Goal: Task Accomplishment & Management: Complete application form

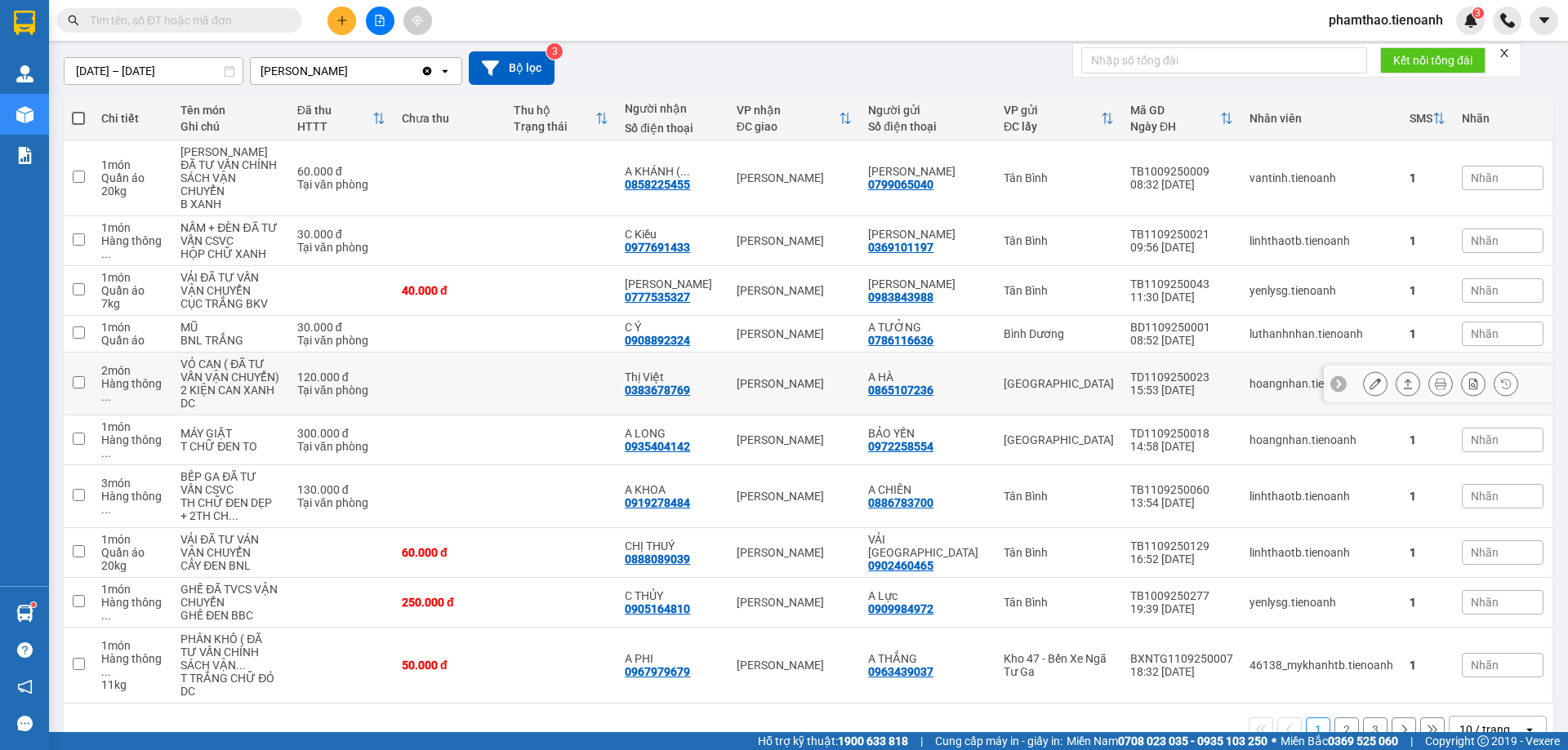
scroll to position [159, 0]
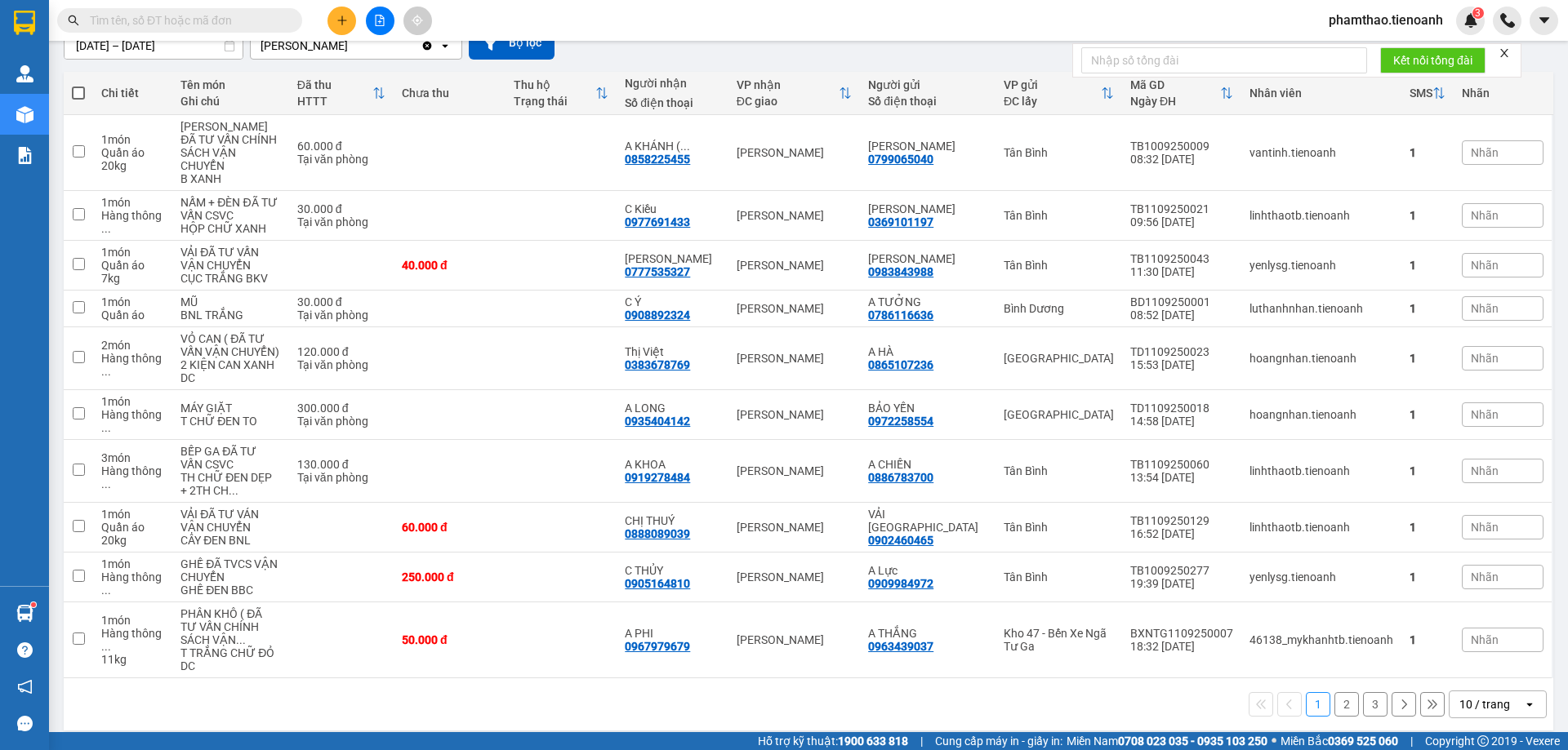
click at [332, 23] on button at bounding box center [342, 21] width 29 height 29
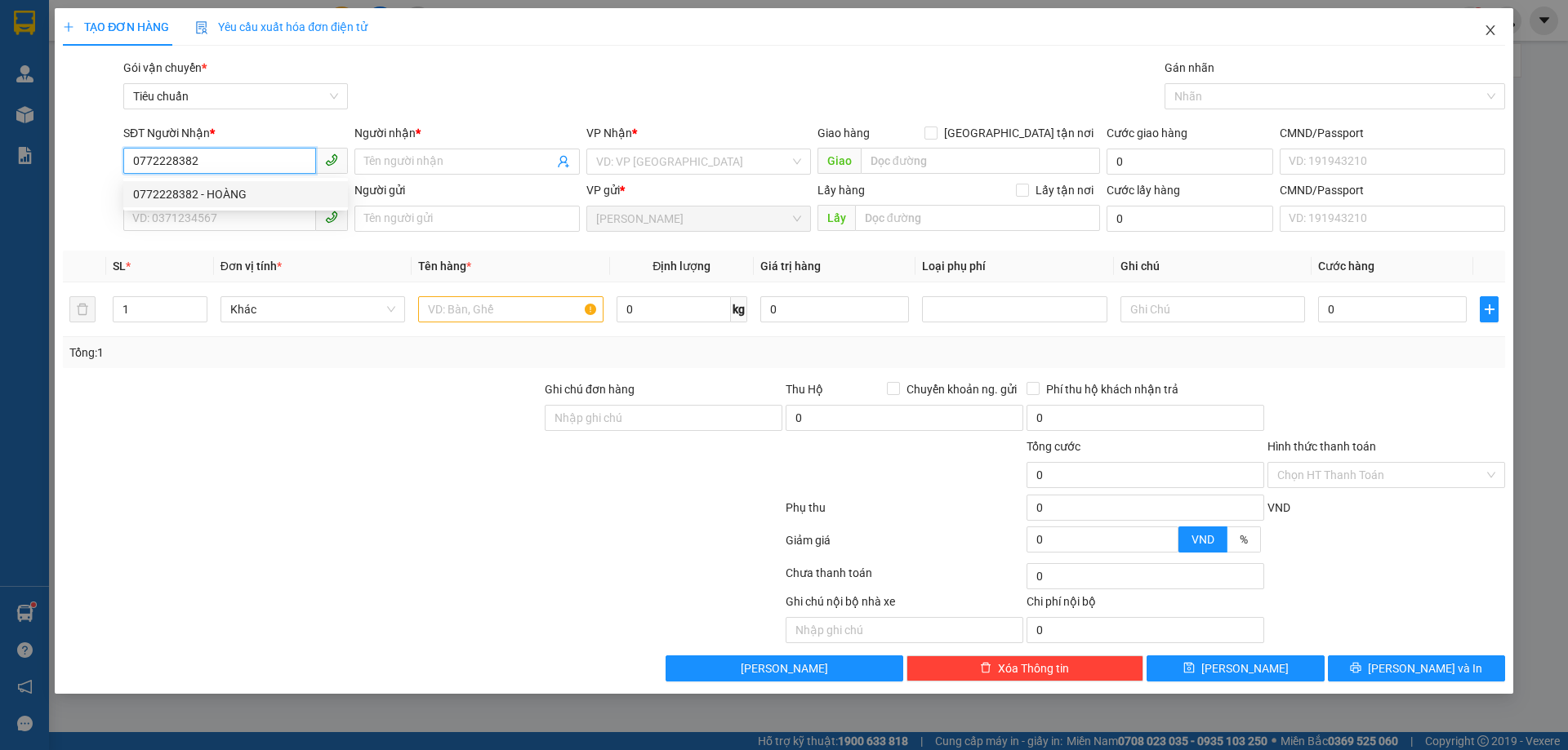
type input "0772228382"
click at [1505, 35] on span "Close" at bounding box center [1491, 31] width 45 height 45
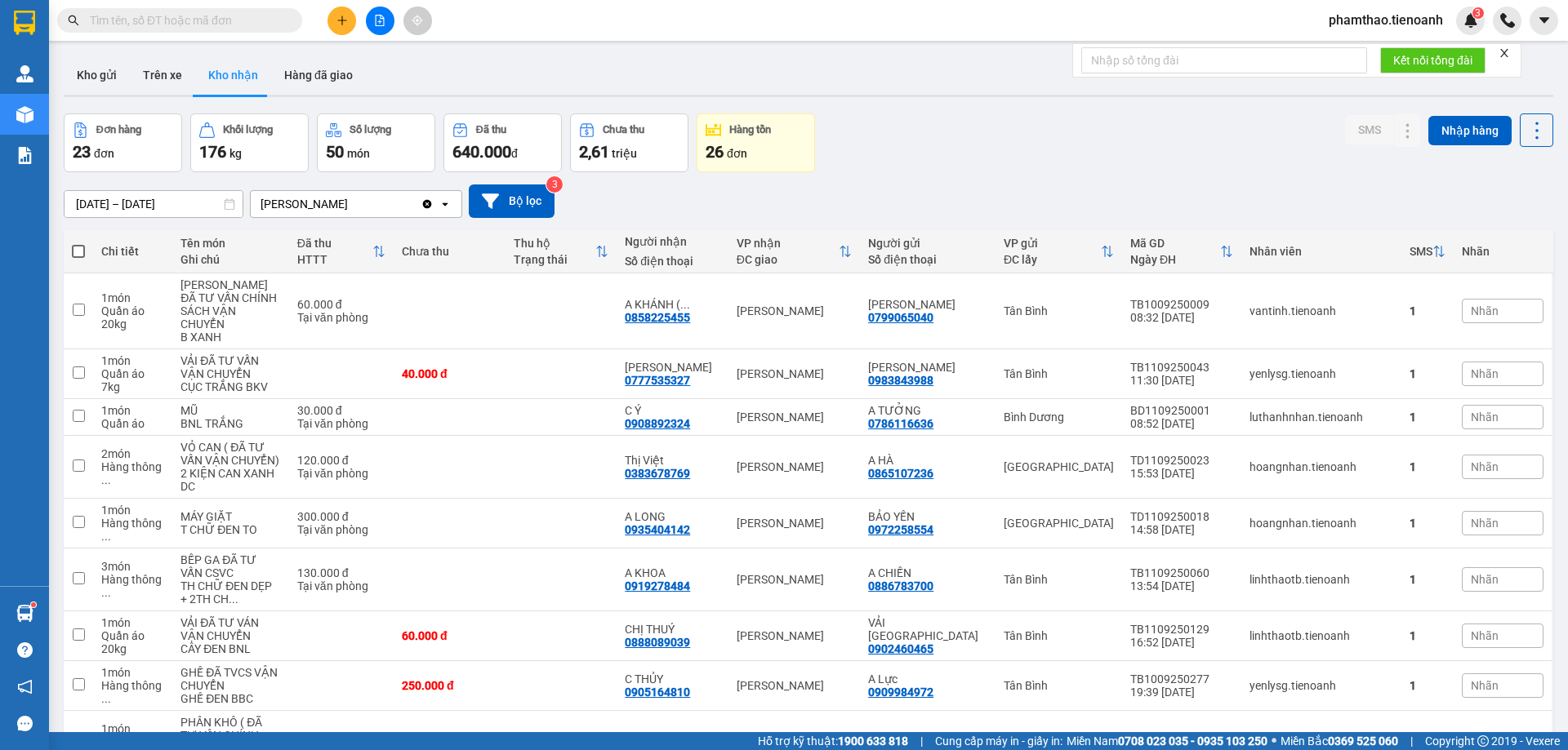
click at [234, 14] on input "text" at bounding box center [186, 20] width 193 height 18
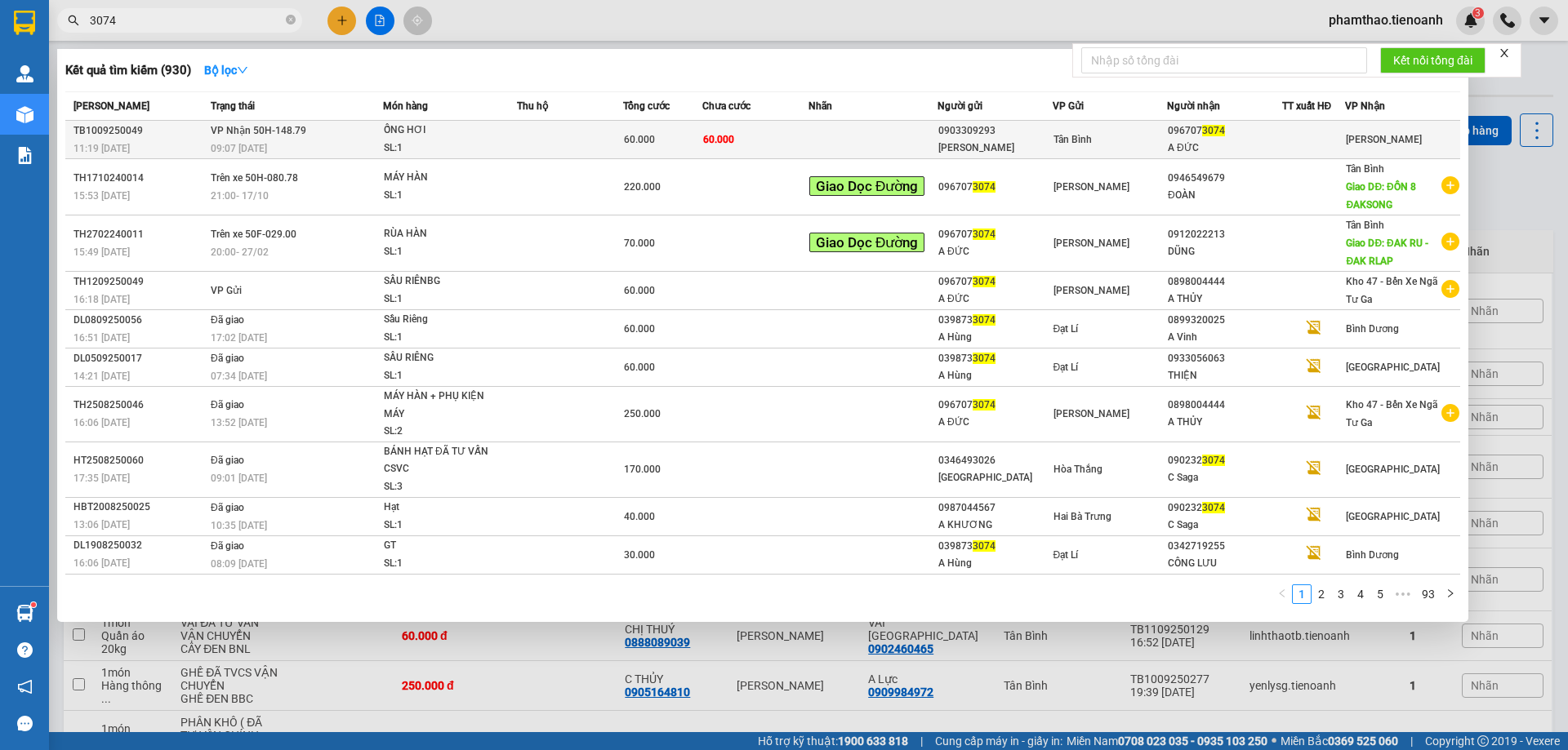
type input "3074"
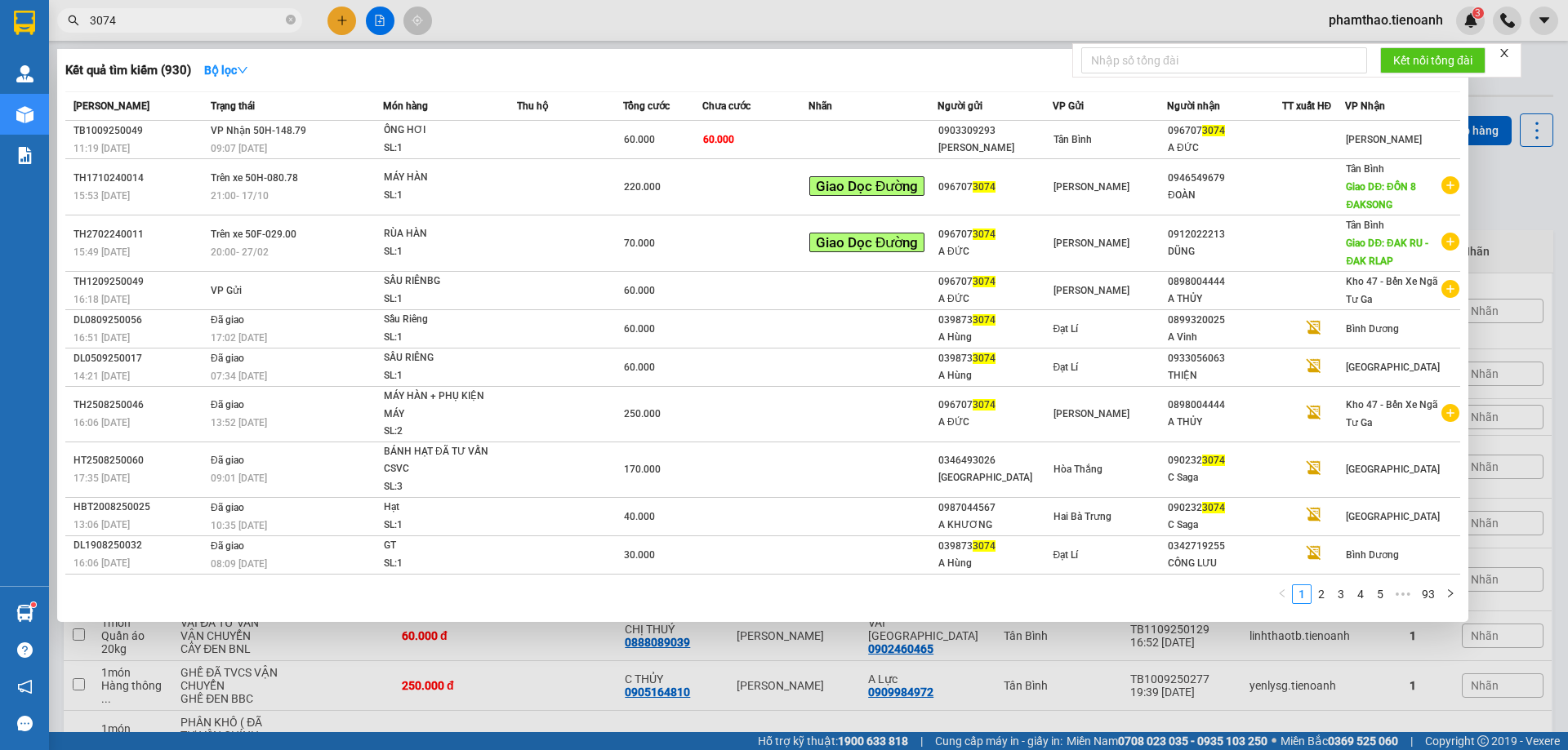
click at [776, 138] on td "60.000" at bounding box center [755, 140] width 106 height 39
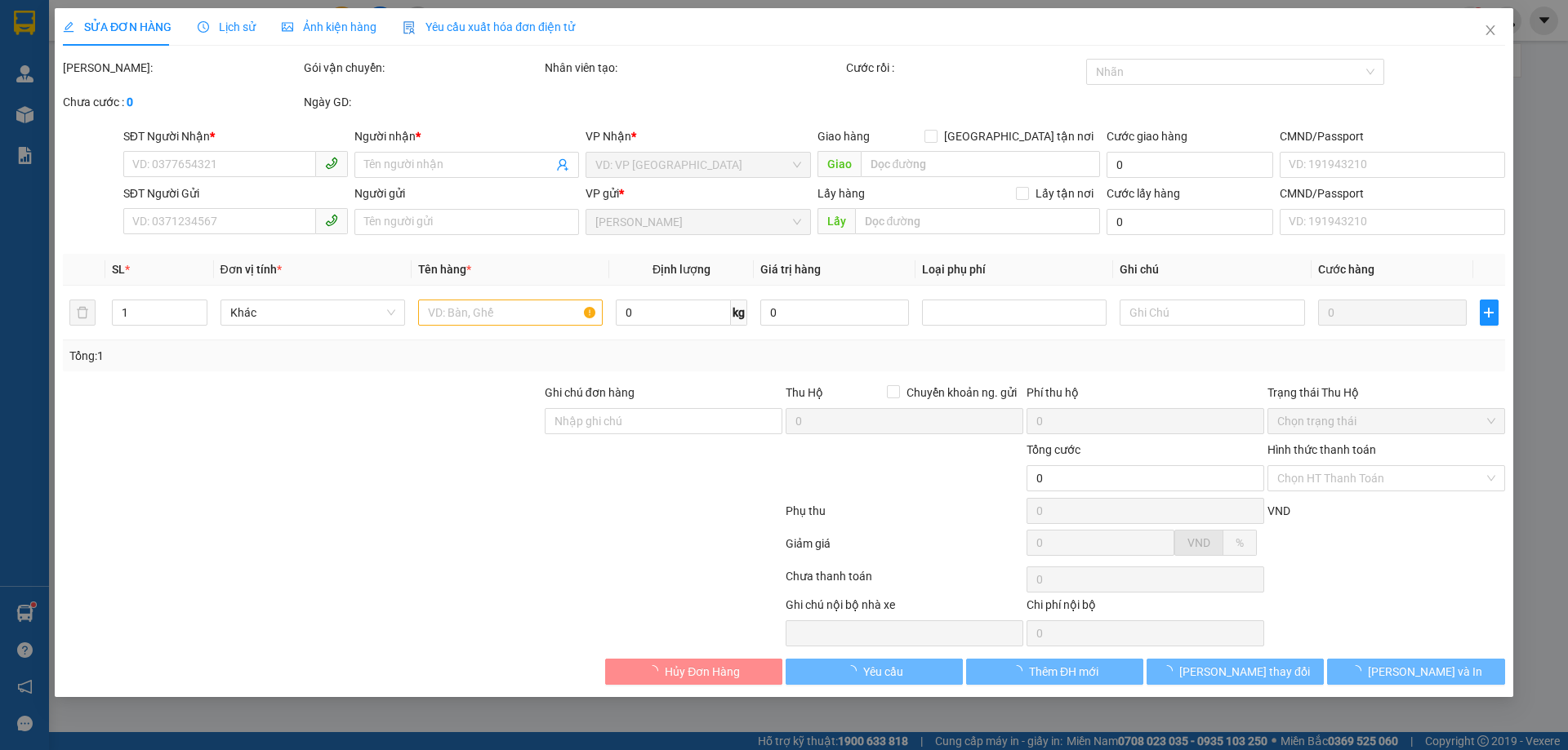
type input "0967073074"
type input "A ĐỨC"
type input "123456789"
type input "0903309293"
type input "[PERSON_NAME]"
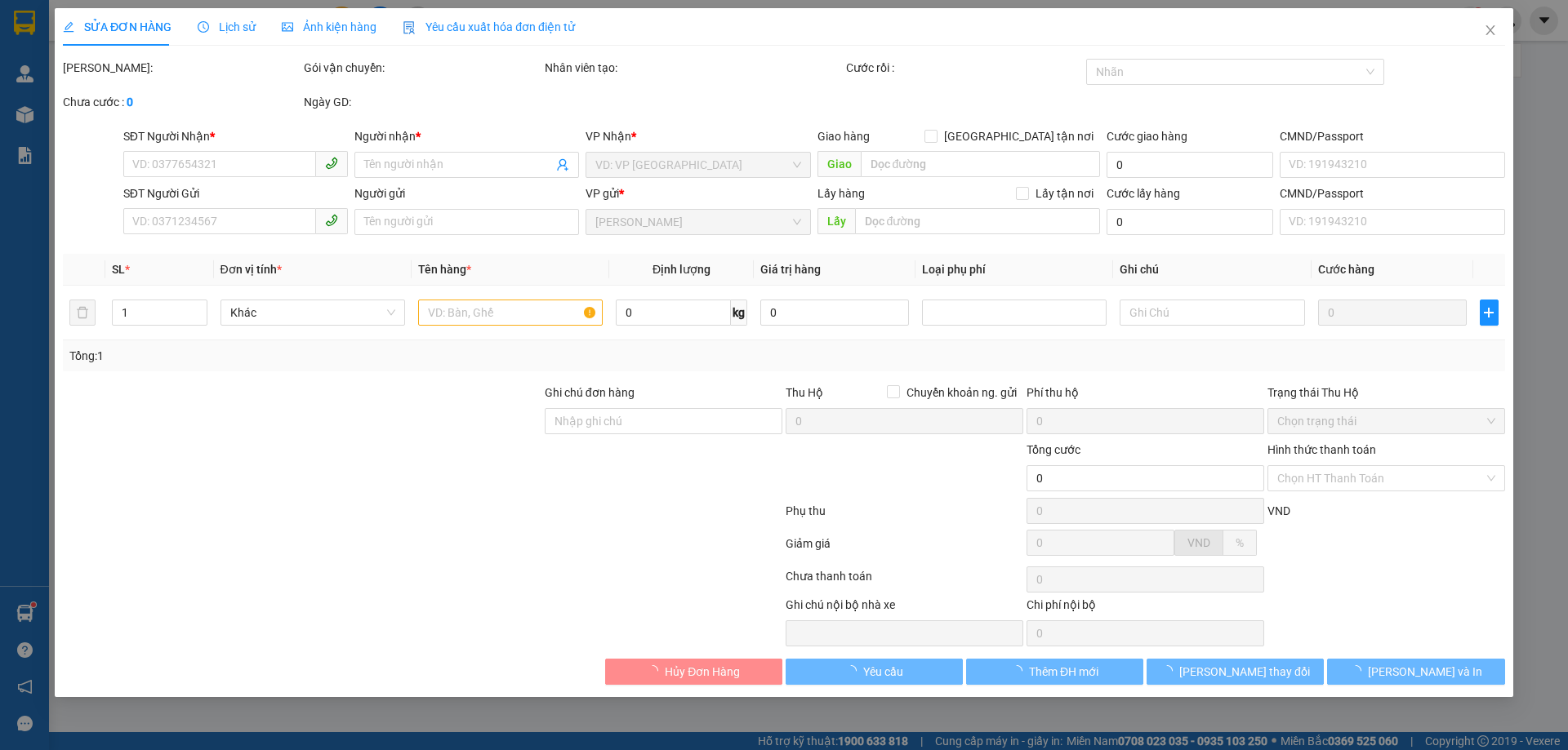
type input "60.000"
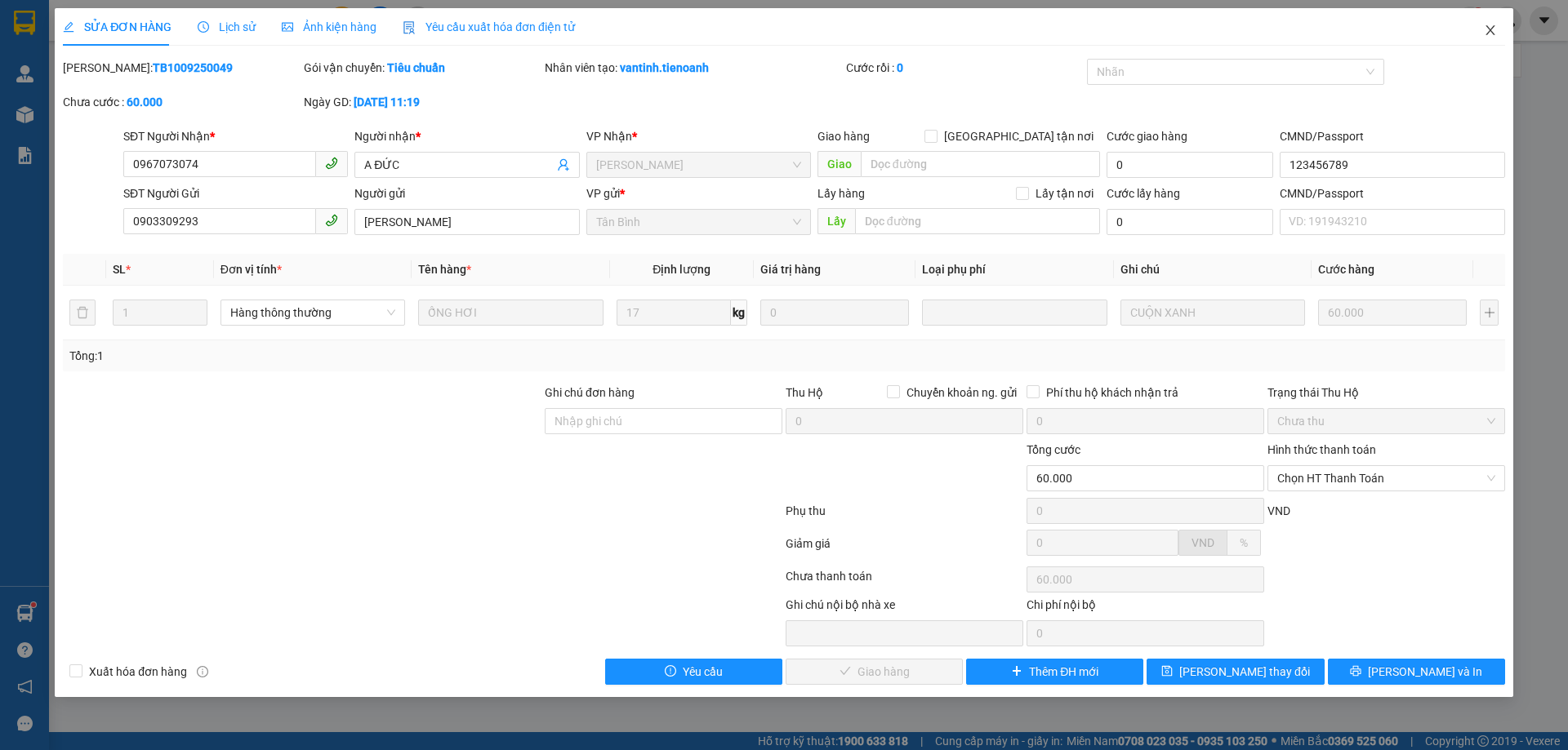
click at [1490, 32] on icon "close" at bounding box center [1490, 30] width 9 height 10
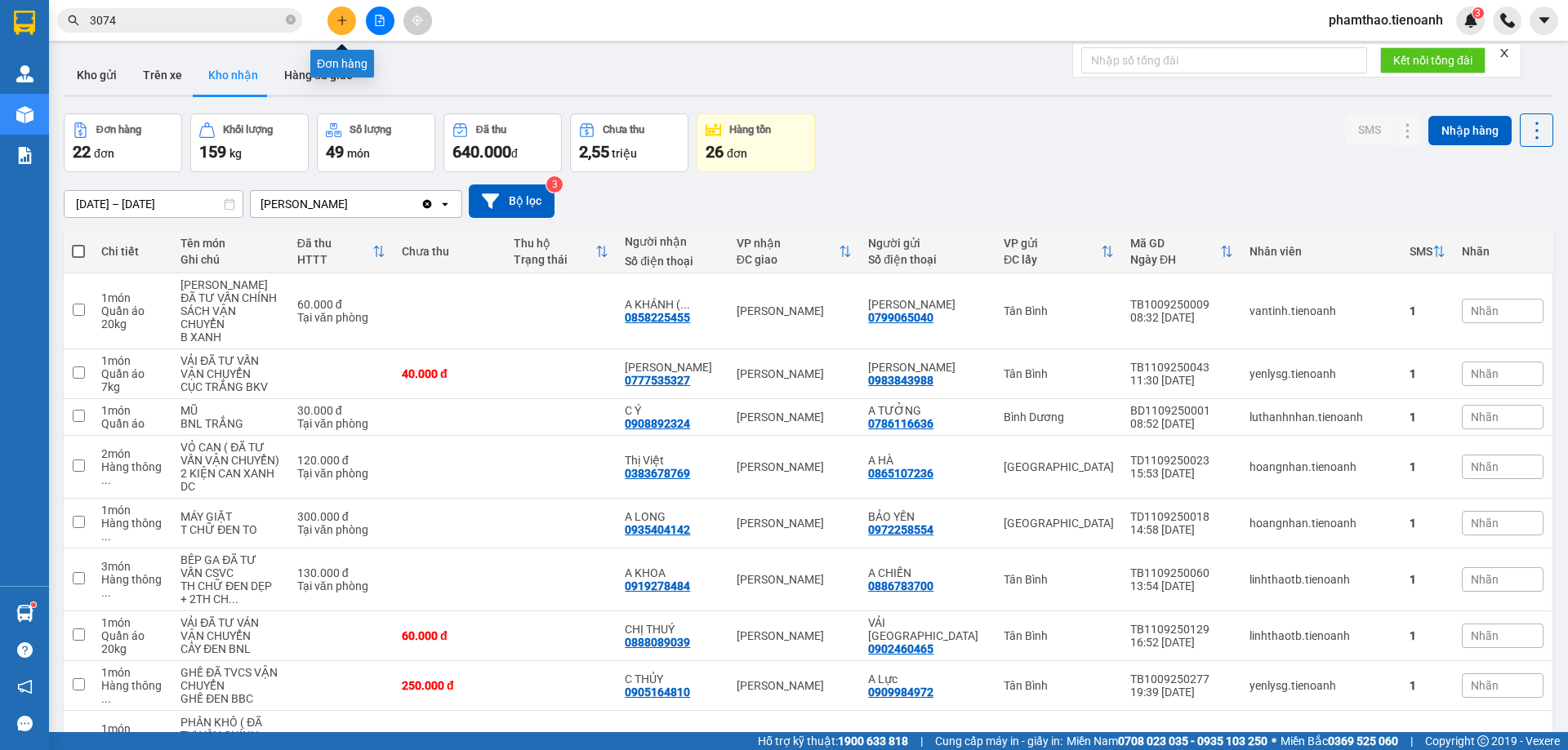
click at [339, 14] on button at bounding box center [342, 21] width 29 height 29
